Goal: Information Seeking & Learning: Learn about a topic

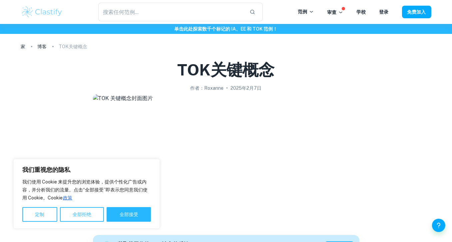
click at [125, 218] on button "全部接受" at bounding box center [129, 214] width 44 height 15
checkbox input "true"
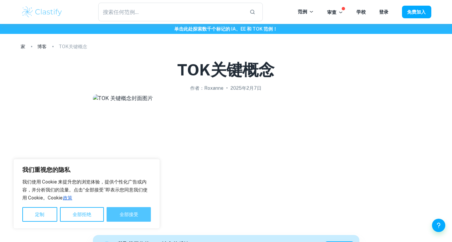
checkbox input "true"
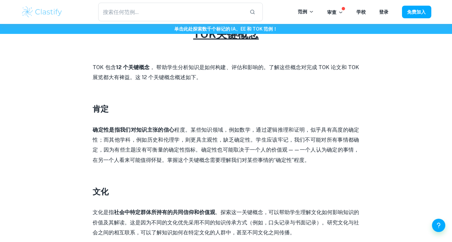
scroll to position [295, 0]
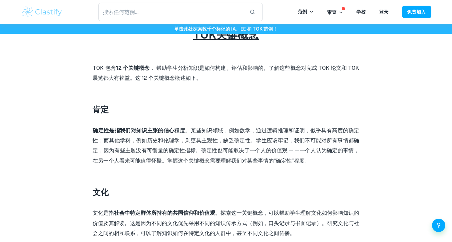
drag, startPoint x: 453, startPoint y: 1, endPoint x: 325, endPoint y: 77, distance: 148.5
click at [325, 77] on p "TOK 包含 12 个关键概念 ， 帮助学生分析知识是如何构建、评估和影响的。了解这些概念对完成 TOK 论文和 TOK 展览都大有裨益。这 12 个关键概念…" at bounding box center [226, 73] width 266 height 20
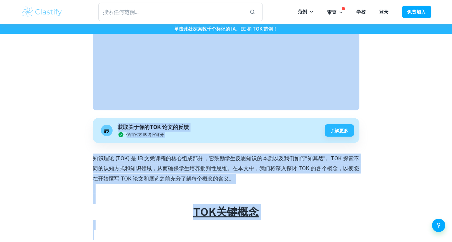
drag, startPoint x: 340, startPoint y: 53, endPoint x: 350, endPoint y: -4, distance: 57.1
click at [350, 0] on html "我们重视您的隐私 我们使用 Cookie 来提升您的浏览体验，提供个性化广告或内容，并分析我们的流量。点击“全部接受”即表示您同意我们使用 Cookie。[P…" at bounding box center [226, 4] width 452 height 242
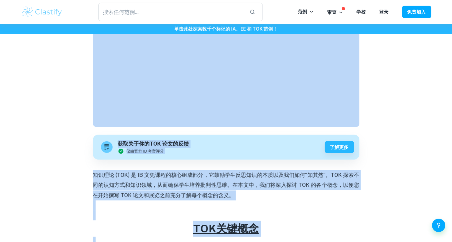
click at [299, 211] on p at bounding box center [226, 216] width 266 height 10
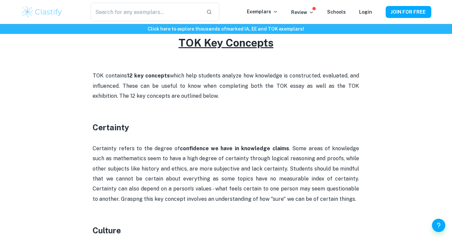
scroll to position [310, 0]
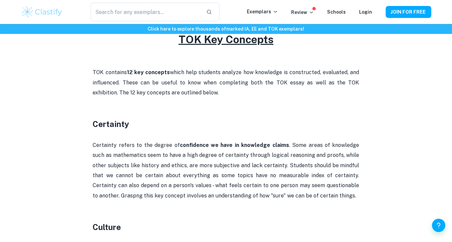
drag, startPoint x: 194, startPoint y: 144, endPoint x: 186, endPoint y: 146, distance: 8.2
drag, startPoint x: 186, startPoint y: 146, endPoint x: 193, endPoint y: 159, distance: 14.5
click at [193, 159] on p "Certainty refers to the degree of confidence we have in knowledge claims . Some…" at bounding box center [226, 170] width 266 height 61
click at [194, 147] on strong "confidence we have in knowledge claims" at bounding box center [234, 145] width 109 height 6
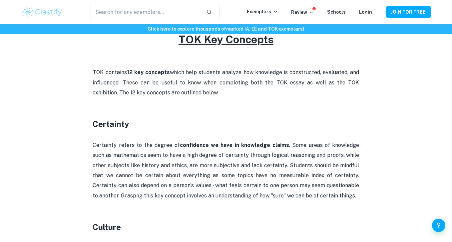
click at [277, 103] on p at bounding box center [226, 103] width 266 height 10
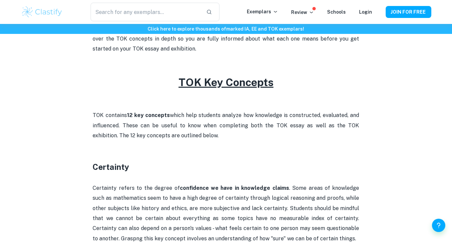
scroll to position [266, 0]
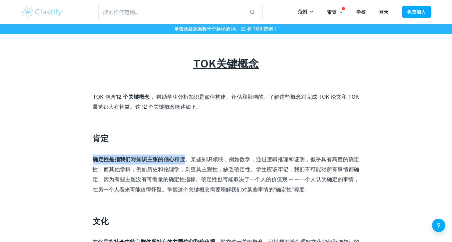
drag, startPoint x: 185, startPoint y: 158, endPoint x: 91, endPoint y: 162, distance: 94.3
drag, startPoint x: 168, startPoint y: 157, endPoint x: 199, endPoint y: 133, distance: 39.1
click at [199, 133] on h3 "肯定" at bounding box center [226, 138] width 266 height 12
click at [194, 156] on font "。某些知识领域，例如数学，通过逻辑推理和证明，似乎具有高度的确定性；而其他学科，例如历史和伦理学，则更具主观性，缺乏确定性。学生应该牢记，我们不可能对所有事情…" at bounding box center [226, 174] width 266 height 37
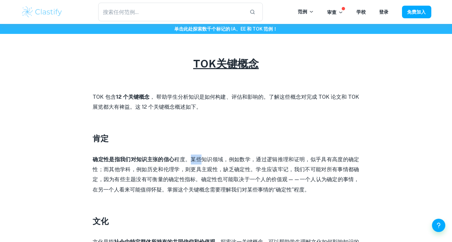
click at [194, 156] on font "。某些知识领域，例如数学，通过逻辑推理和证明，似乎具有高度的确定性；而其他学科，例如历史和伦理学，则更具主观性，缺乏确定性。学生应该牢记，我们不可能对所有事情…" at bounding box center [226, 174] width 266 height 37
click at [209, 159] on font "。某些知识领域，例如数学，通过逻辑推理和证明，似乎具有高度的确定性；而其他学科，例如历史和伦理学，则更具主观性，缺乏确定性。学生应该牢记，我们不可能对所有事情…" at bounding box center [226, 174] width 266 height 37
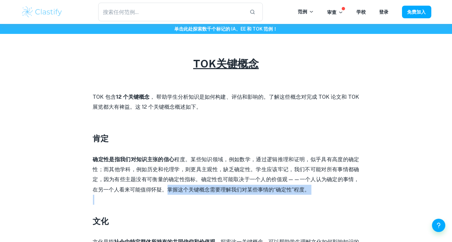
drag, startPoint x: 165, startPoint y: 190, endPoint x: 296, endPoint y: 196, distance: 131.6
click at [296, 196] on p at bounding box center [226, 200] width 266 height 10
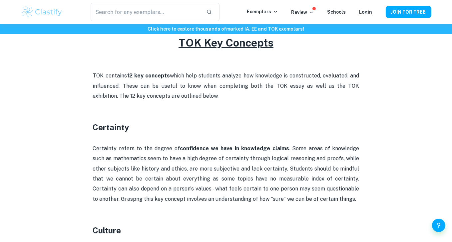
scroll to position [307, 0]
drag, startPoint x: 241, startPoint y: 179, endPoint x: 328, endPoint y: 177, distance: 86.6
click at [328, 177] on p "Certainty refers to the degree of confidence we have in knowledge claims . Some…" at bounding box center [226, 173] width 266 height 61
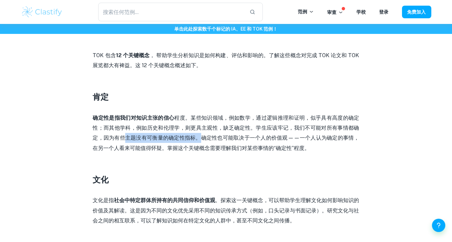
drag, startPoint x: 125, startPoint y: 137, endPoint x: 202, endPoint y: 134, distance: 77.3
click at [202, 134] on p "确定性是指我们对知识主张的信心 程度 。某些知识领域，例如数学，通过逻辑推理和证明，似乎具有高度的确定性；而其他学科，例如历史和伦理学，则更具主观性，缺乏确定…" at bounding box center [226, 133] width 266 height 41
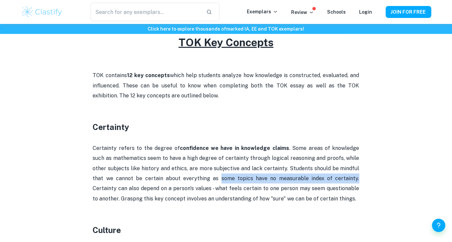
drag, startPoint x: 187, startPoint y: 179, endPoint x: 313, endPoint y: 179, distance: 125.8
click at [313, 179] on p "Certainty refers to the degree of confidence we have in knowledge claims . Some…" at bounding box center [226, 173] width 266 height 61
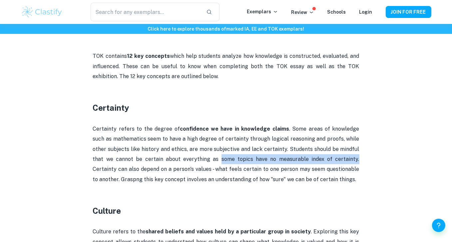
scroll to position [339, 0]
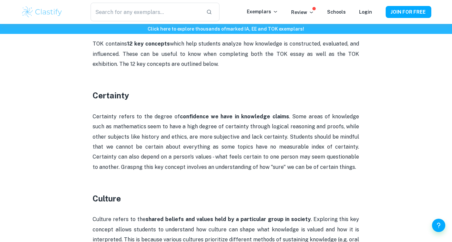
click at [235, 120] on p "Certainty refers to the degree of confidence we have in knowledge claims . Some…" at bounding box center [226, 142] width 266 height 61
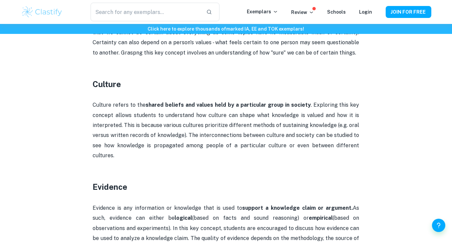
scroll to position [453, 0]
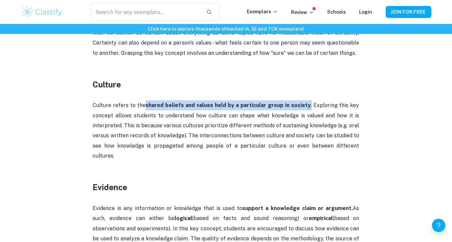
drag, startPoint x: 146, startPoint y: 105, endPoint x: 311, endPoint y: 107, distance: 164.4
click at [311, 107] on p "Culture refers to the shared beliefs and values held by a particular group in s…" at bounding box center [226, 131] width 266 height 61
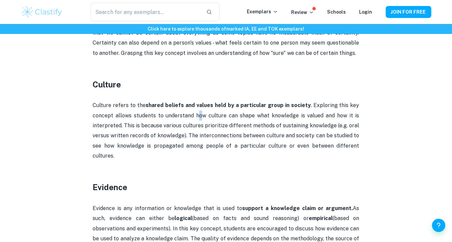
drag, startPoint x: 197, startPoint y: 115, endPoint x: 201, endPoint y: 120, distance: 5.7
click at [201, 120] on p "Culture refers to the shared beliefs and values held by a particular group in s…" at bounding box center [226, 131] width 266 height 61
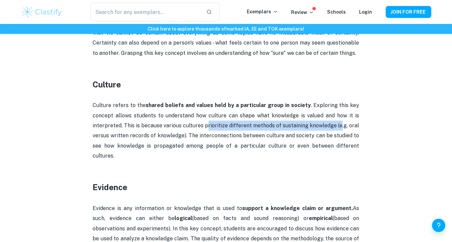
drag, startPoint x: 207, startPoint y: 126, endPoint x: 343, endPoint y: 128, distance: 136.1
click at [343, 128] on p "Culture refers to the shared beliefs and values held by a particular group in s…" at bounding box center [226, 131] width 266 height 61
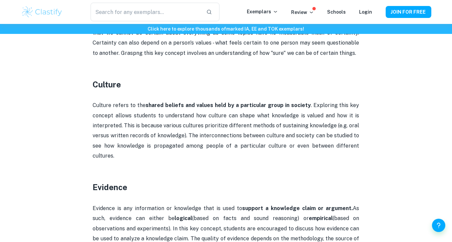
click at [349, 134] on p "Culture refers to the shared beliefs and values held by a particular group in s…" at bounding box center [226, 131] width 266 height 61
drag, startPoint x: 146, startPoint y: 147, endPoint x: 177, endPoint y: 146, distance: 31.0
click at [177, 146] on p "Culture refers to the shared beliefs and values held by a particular group in s…" at bounding box center [226, 131] width 266 height 61
click at [237, 142] on p "Culture refers to the shared beliefs and values held by a particular group in s…" at bounding box center [226, 131] width 266 height 61
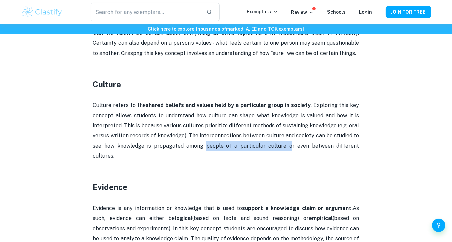
drag, startPoint x: 196, startPoint y: 147, endPoint x: 271, endPoint y: 146, distance: 75.2
click at [271, 146] on p "Culture refers to the shared beliefs and values held by a particular group in s…" at bounding box center [226, 131] width 266 height 61
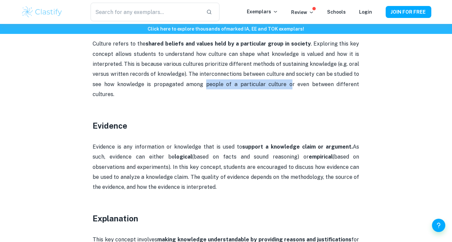
click at [269, 85] on p "Culture refers to the shared beliefs and values held by a particular group in s…" at bounding box center [226, 69] width 266 height 61
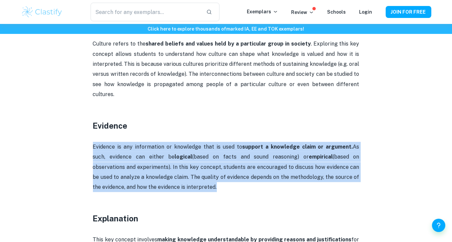
drag, startPoint x: 92, startPoint y: 136, endPoint x: 210, endPoint y: 181, distance: 126.4
copy p "Evidence is any information or knowledge that is used to support a knowledge cl…"
click at [244, 144] on strong "support a knowledge claim or argument." at bounding box center [297, 147] width 111 height 6
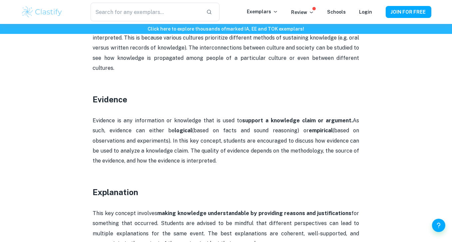
scroll to position [541, 0]
